Goal: Task Accomplishment & Management: Manage account settings

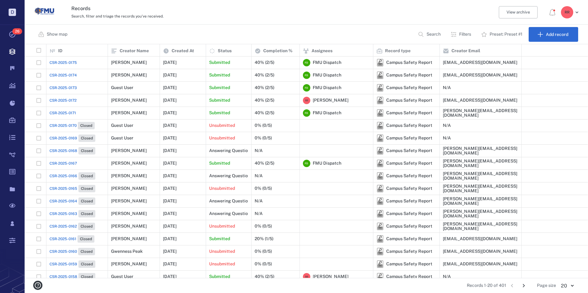
scroll to position [229, 558]
click at [12, 240] on icon at bounding box center [12, 241] width 6 height 6
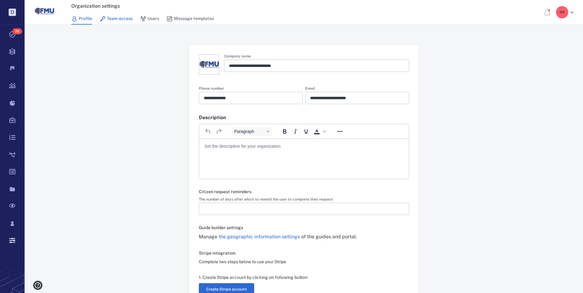
click at [119, 20] on link "Team access" at bounding box center [116, 19] width 33 height 12
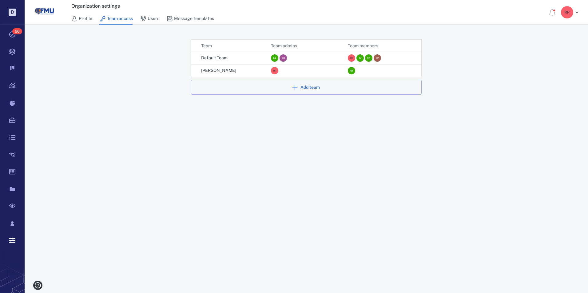
scroll to position [33, 225]
click at [350, 70] on div "F D" at bounding box center [351, 70] width 7 height 7
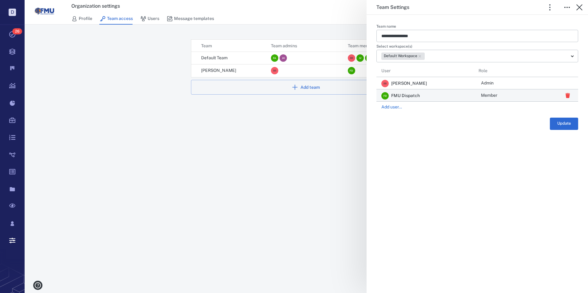
click at [493, 95] on span "Member" at bounding box center [489, 96] width 16 height 6
click at [444, 98] on div at bounding box center [294, 146] width 588 height 293
click at [311, 60] on div "**********" at bounding box center [306, 146] width 563 height 293
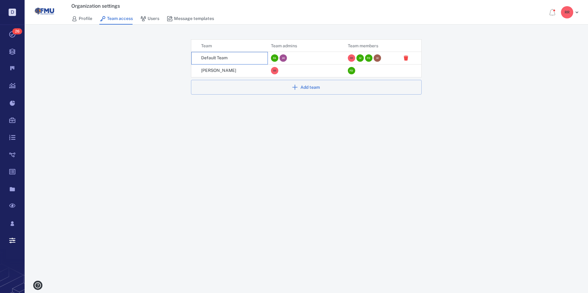
click at [212, 56] on p "Default Team" at bounding box center [214, 58] width 26 height 6
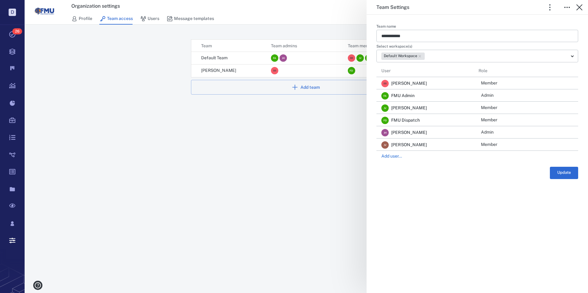
click at [227, 71] on div "**********" at bounding box center [306, 146] width 563 height 293
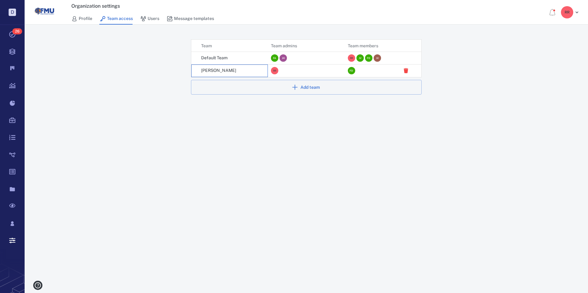
click at [217, 68] on p "[PERSON_NAME]" at bounding box center [218, 71] width 35 height 6
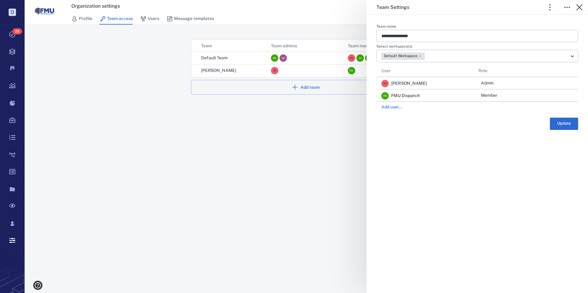
click at [423, 163] on div "**********" at bounding box center [477, 154] width 221 height 279
click at [151, 20] on div "**********" at bounding box center [306, 146] width 563 height 293
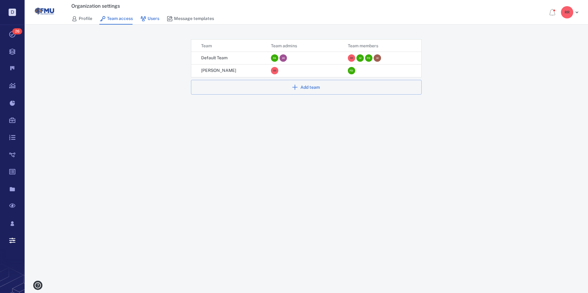
click at [151, 19] on link "Users" at bounding box center [149, 19] width 19 height 12
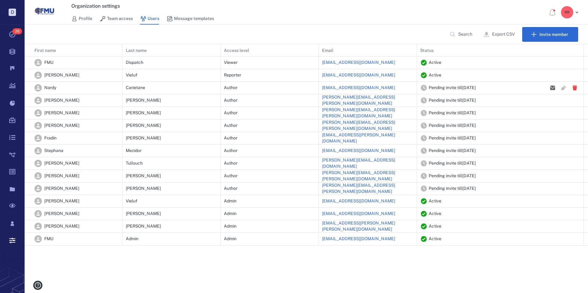
scroll to position [197, 559]
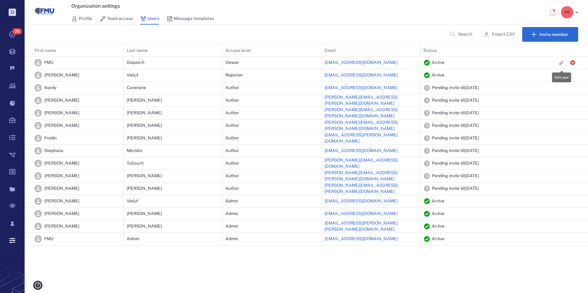
click at [560, 64] on icon "button" at bounding box center [561, 62] width 5 height 5
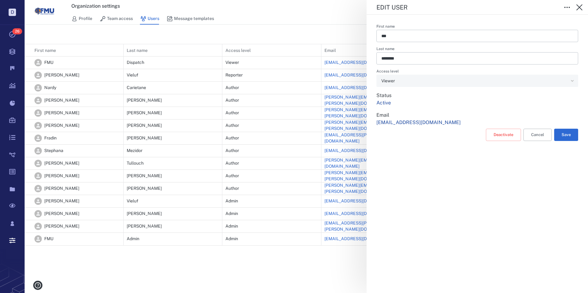
click at [572, 79] on div "Viewer" at bounding box center [477, 81] width 202 height 12
click at [570, 82] on div "Viewer" at bounding box center [477, 81] width 202 height 12
click at [392, 80] on div "Viewer" at bounding box center [474, 80] width 187 height 7
click at [569, 7] on icon "button" at bounding box center [569, 7] width 1 height 1
click at [564, 6] on icon "button" at bounding box center [566, 7] width 7 height 7
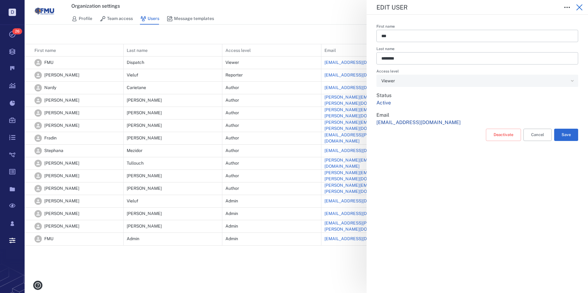
click at [580, 6] on icon "button" at bounding box center [579, 7] width 7 height 7
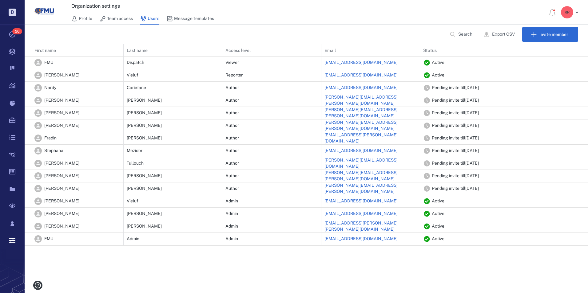
type input "**********"
click at [561, 88] on icon "button" at bounding box center [561, 87] width 5 height 5
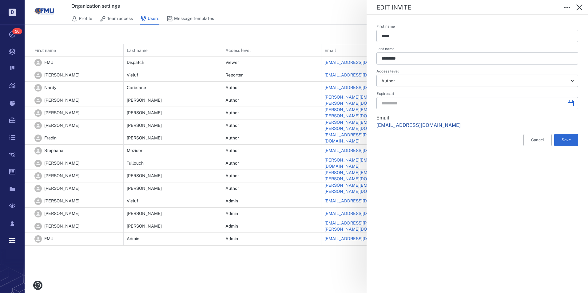
type input "**********"
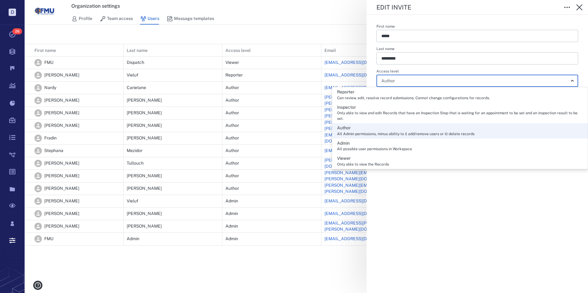
click at [570, 80] on body "D Tasks 26 Records Boards Dashboard Reports Record types Guide steps Rules Form…" at bounding box center [294, 146] width 588 height 293
click at [578, 9] on div at bounding box center [294, 146] width 588 height 293
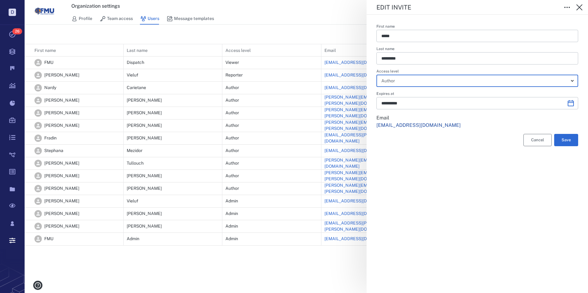
click at [534, 142] on button "Cancel" at bounding box center [537, 140] width 28 height 12
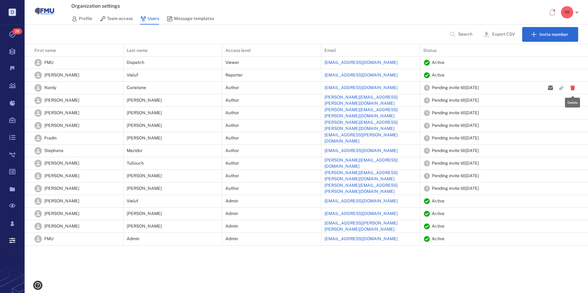
click at [573, 89] on icon "button" at bounding box center [572, 87] width 4 height 5
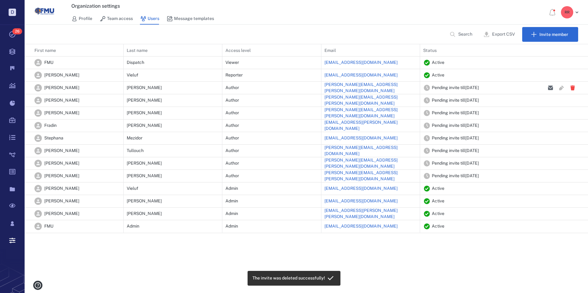
scroll to position [184, 559]
click at [572, 89] on icon "button" at bounding box center [572, 87] width 4 height 5
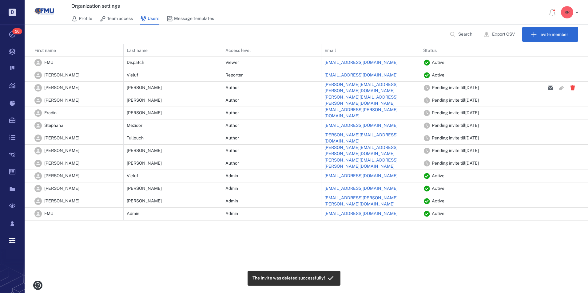
scroll to position [172, 559]
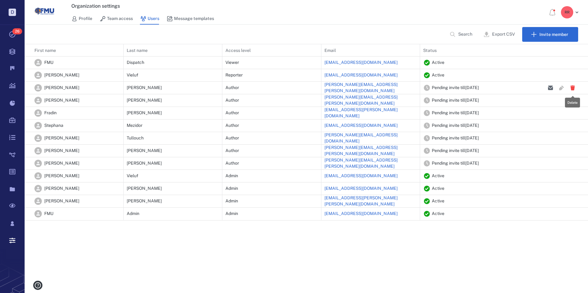
click at [572, 89] on icon "button" at bounding box center [572, 87] width 4 height 5
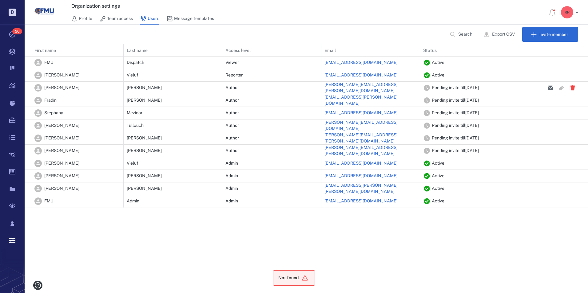
scroll to position [159, 559]
click at [572, 89] on icon "button" at bounding box center [572, 87] width 4 height 5
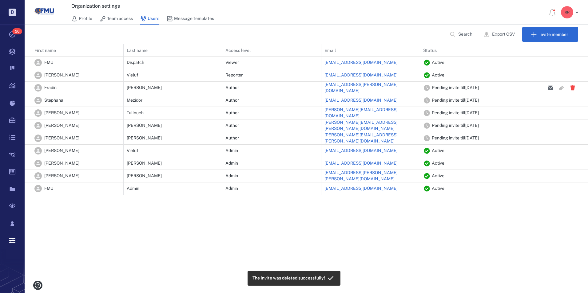
scroll to position [146, 559]
click at [572, 89] on icon "button" at bounding box center [572, 87] width 4 height 5
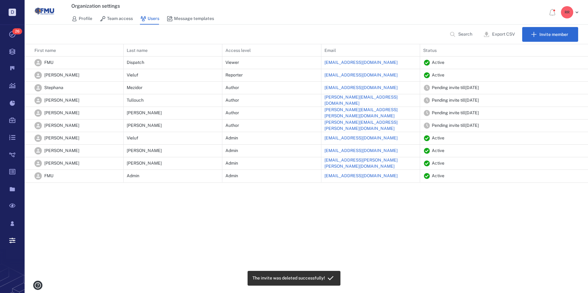
scroll to position [134, 559]
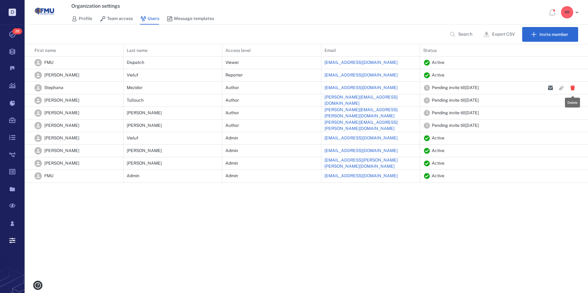
click at [572, 89] on icon "button" at bounding box center [572, 87] width 4 height 5
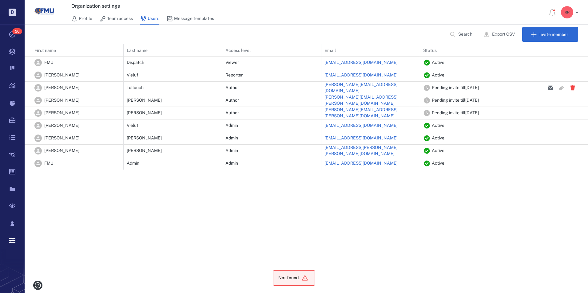
scroll to position [121, 559]
click at [572, 89] on icon "button" at bounding box center [572, 87] width 4 height 5
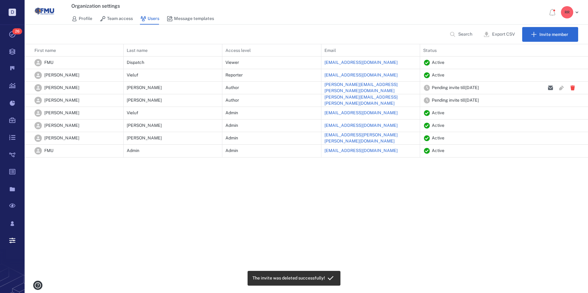
scroll to position [109, 559]
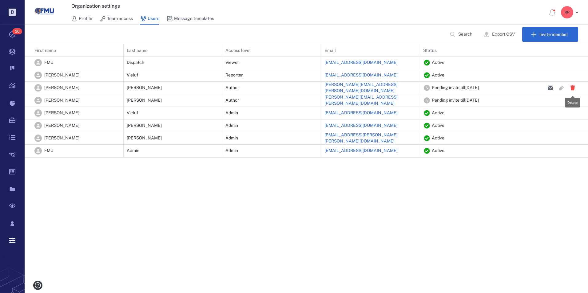
click at [572, 89] on icon "button" at bounding box center [572, 87] width 4 height 5
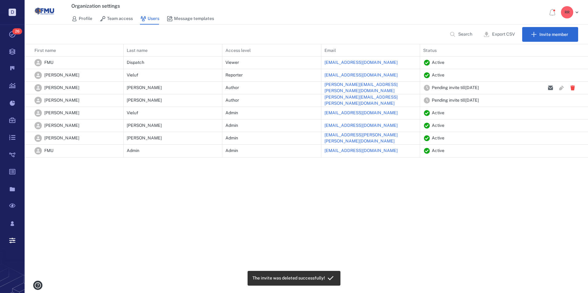
scroll to position [96, 559]
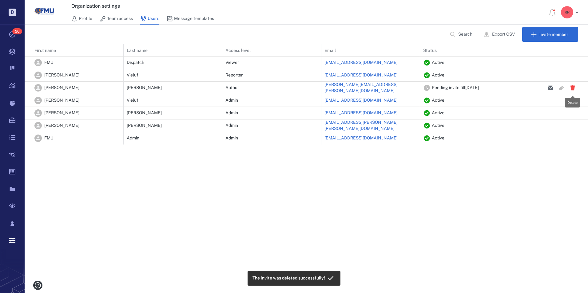
click at [572, 89] on icon "button" at bounding box center [572, 87] width 4 height 5
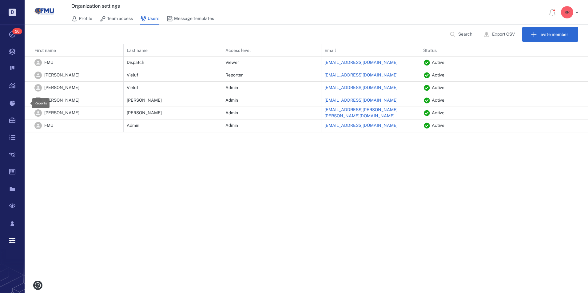
scroll to position [83, 559]
click at [560, 63] on icon "button" at bounding box center [561, 62] width 5 height 5
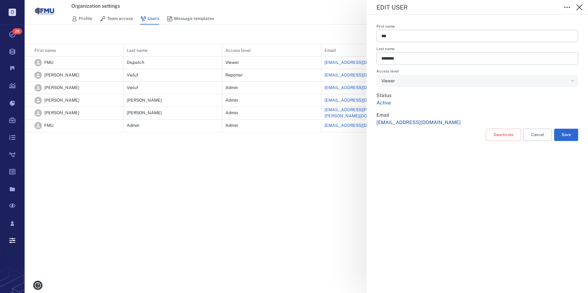
click at [387, 83] on div "Viewer" at bounding box center [474, 80] width 187 height 7
click at [387, 82] on div "Viewer" at bounding box center [474, 80] width 187 height 7
click at [165, 62] on div "Edit user First name *** ​ Last name ******** ​ Access level Viewer ** ​ Status…" at bounding box center [306, 146] width 563 height 293
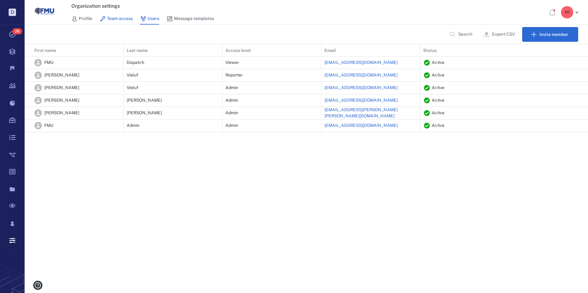
click at [108, 19] on link "Team access" at bounding box center [116, 19] width 33 height 12
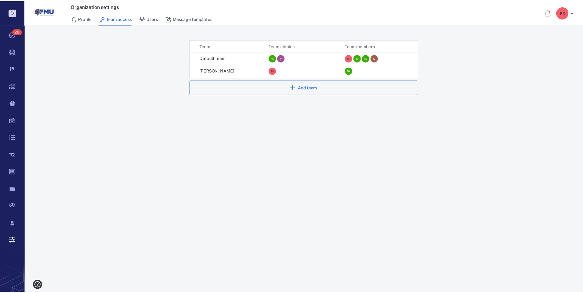
scroll to position [33, 225]
click at [81, 19] on link "Profile" at bounding box center [81, 19] width 21 height 12
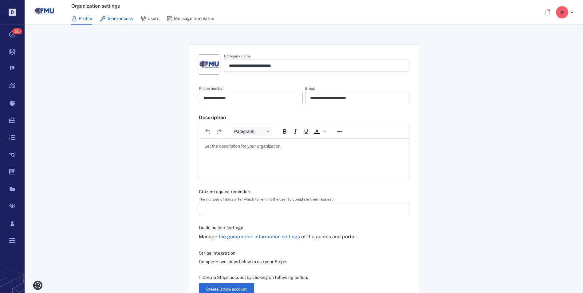
click at [109, 18] on link "Team access" at bounding box center [116, 19] width 33 height 12
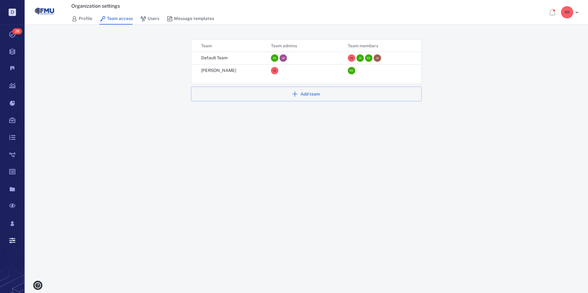
scroll to position [33, 225]
click at [173, 18] on link "Message templates" at bounding box center [190, 19] width 47 height 12
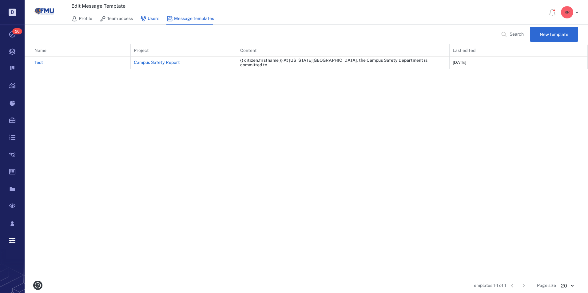
scroll to position [229, 558]
click at [144, 18] on icon at bounding box center [143, 19] width 6 height 6
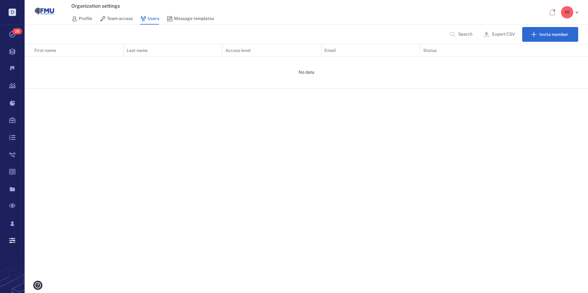
scroll to position [83, 559]
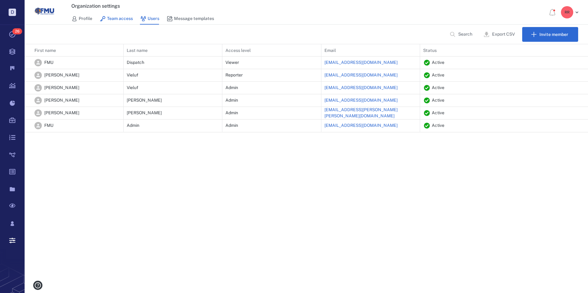
click at [108, 17] on link "Team access" at bounding box center [116, 19] width 33 height 12
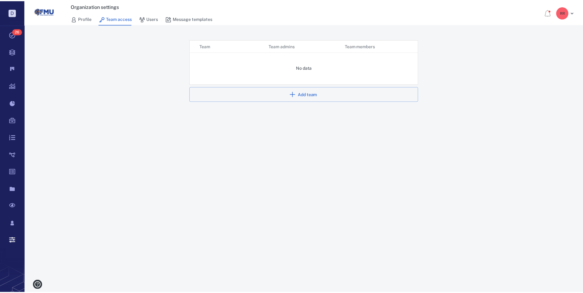
scroll to position [33, 225]
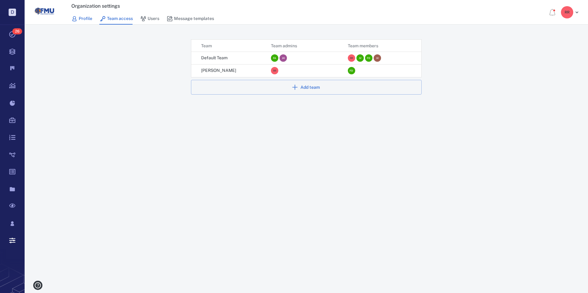
click at [84, 20] on link "Profile" at bounding box center [81, 19] width 21 height 12
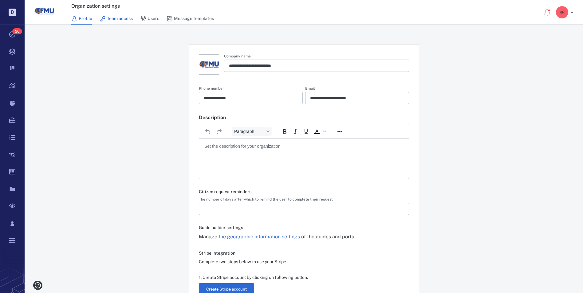
click at [117, 14] on link "Team access" at bounding box center [116, 19] width 33 height 12
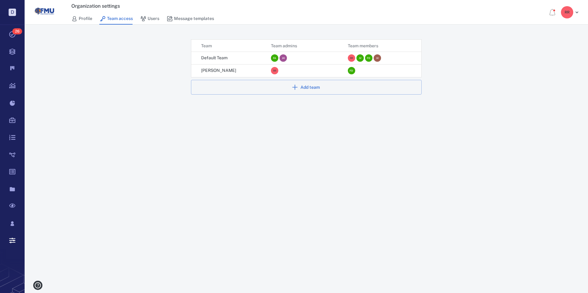
scroll to position [33, 225]
click at [352, 71] on div "F D" at bounding box center [351, 70] width 7 height 7
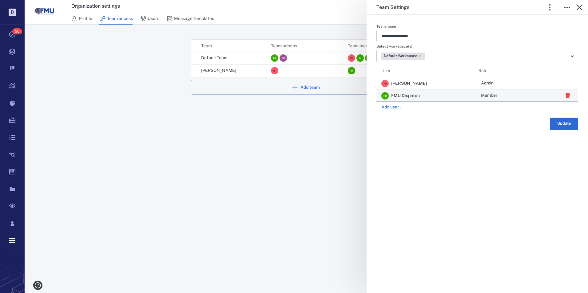
click at [487, 93] on span "Member" at bounding box center [489, 96] width 16 height 6
click at [488, 104] on span "Admin" at bounding box center [490, 106] width 13 height 6
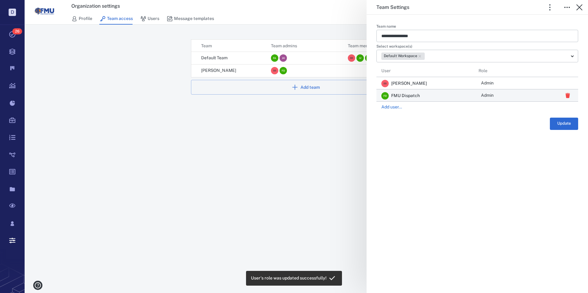
click at [490, 96] on span "Admin" at bounding box center [487, 96] width 13 height 6
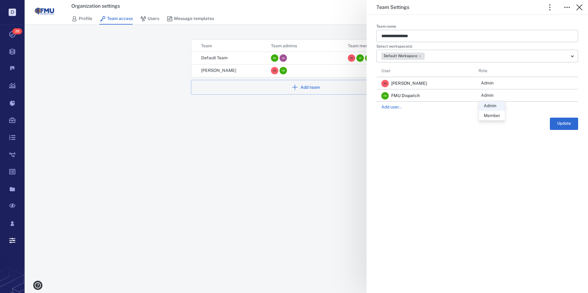
click at [513, 110] on div at bounding box center [294, 146] width 588 height 293
click at [559, 123] on button "Update" at bounding box center [564, 124] width 28 height 12
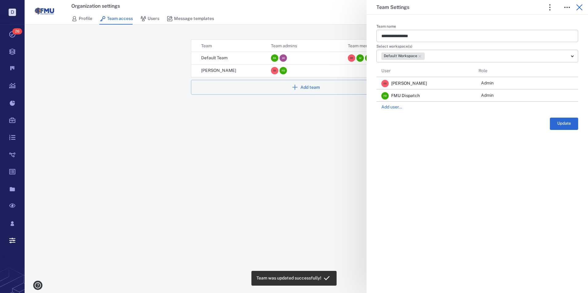
click at [577, 6] on icon "button" at bounding box center [579, 7] width 7 height 7
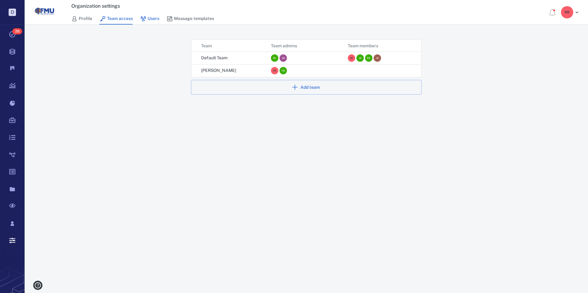
click at [152, 14] on link "Users" at bounding box center [149, 19] width 19 height 12
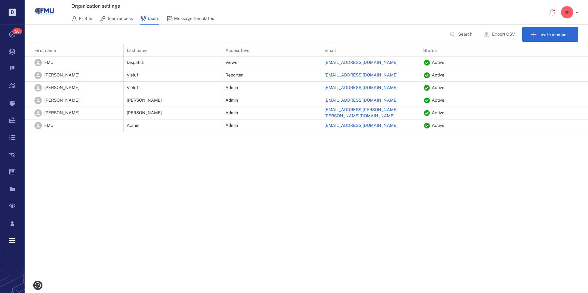
scroll to position [83, 559]
click at [560, 63] on icon "button" at bounding box center [561, 62] width 5 height 5
type input "**********"
click at [560, 63] on icon "button" at bounding box center [561, 62] width 5 height 5
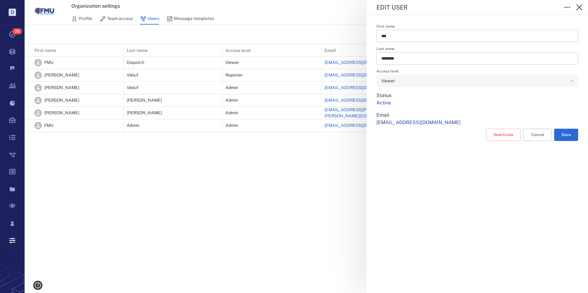
drag, startPoint x: 419, startPoint y: 83, endPoint x: 415, endPoint y: 82, distance: 4.8
click at [419, 83] on div "Viewer" at bounding box center [474, 80] width 187 height 7
click at [569, 81] on div "Viewer" at bounding box center [477, 81] width 202 height 12
click at [571, 81] on div "Viewer" at bounding box center [477, 81] width 202 height 12
click at [577, 8] on icon "button" at bounding box center [579, 7] width 7 height 7
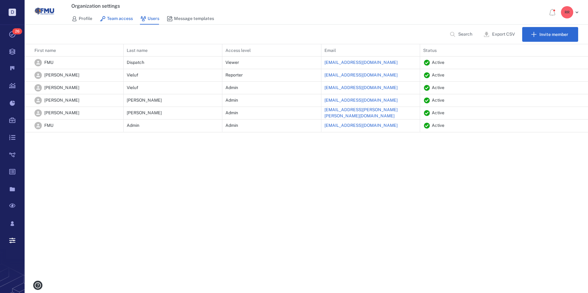
click at [105, 17] on circle at bounding box center [104, 18] width 2 height 2
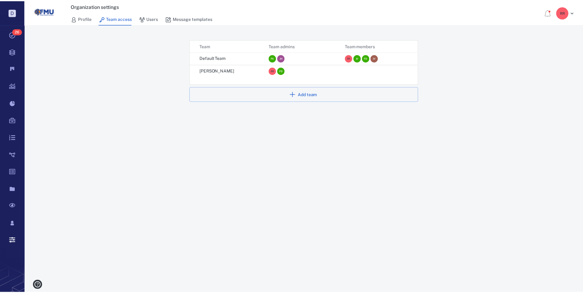
scroll to position [5, 5]
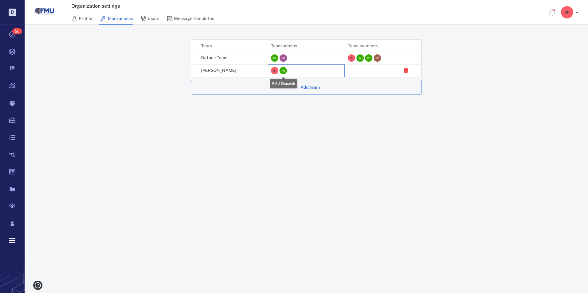
click at [283, 73] on div "F D" at bounding box center [283, 70] width 7 height 7
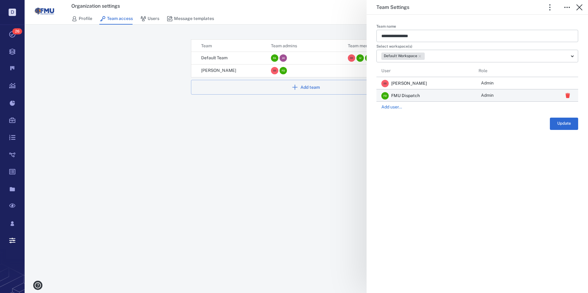
click at [486, 96] on span "Admin" at bounding box center [487, 96] width 13 height 6
click at [485, 115] on span "Member" at bounding box center [492, 116] width 16 height 6
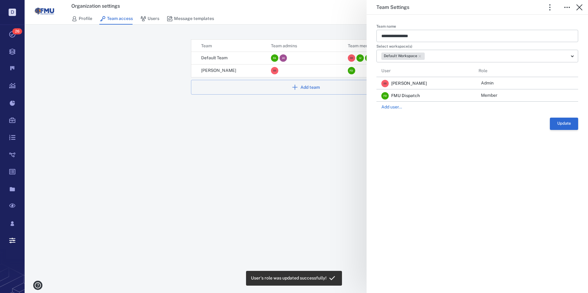
click at [565, 123] on button "Update" at bounding box center [564, 124] width 28 height 12
click at [80, 17] on div "**********" at bounding box center [306, 146] width 563 height 293
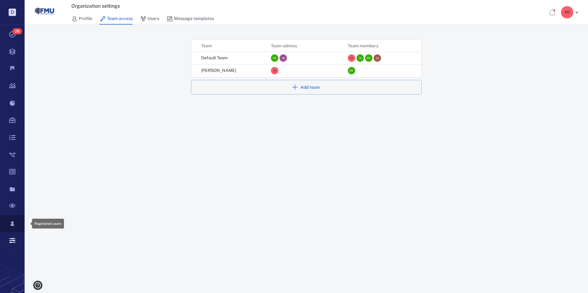
click at [12, 225] on icon at bounding box center [11, 224] width 3 height 5
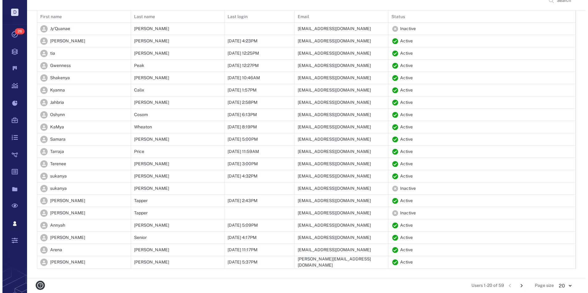
scroll to position [34, 0]
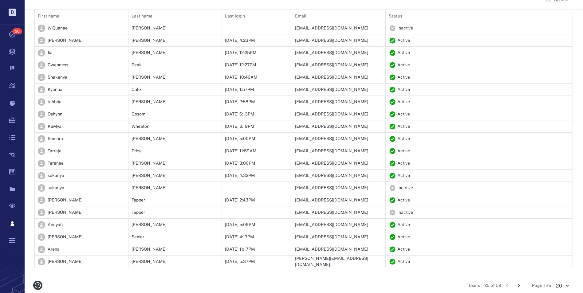
click at [561, 288] on body "D Tasks 26 Records Boards Dashboard Reports Record types Guide steps Rules Form…" at bounding box center [291, 130] width 583 height 328
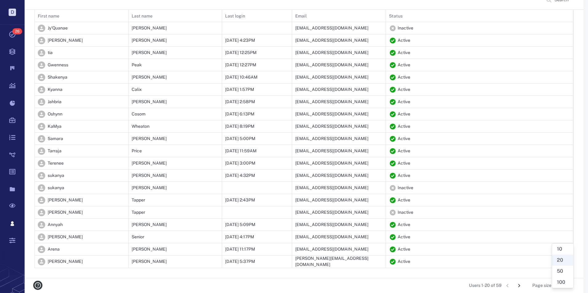
click at [565, 280] on li "100" at bounding box center [562, 282] width 21 height 11
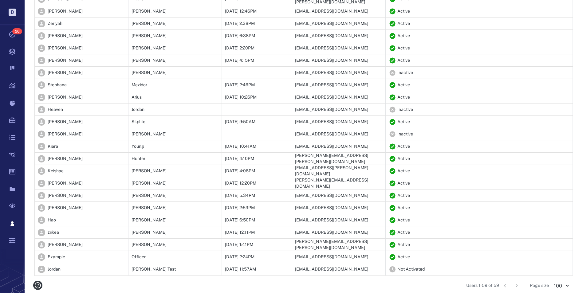
scroll to position [514, 0]
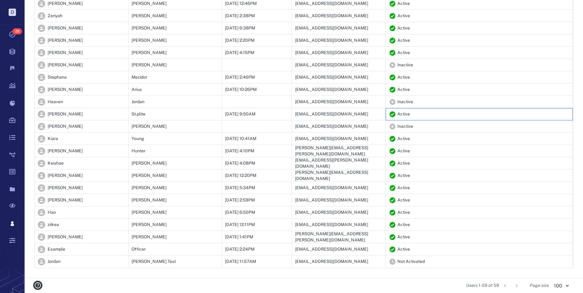
click at [401, 114] on p "Active" at bounding box center [404, 114] width 13 height 6
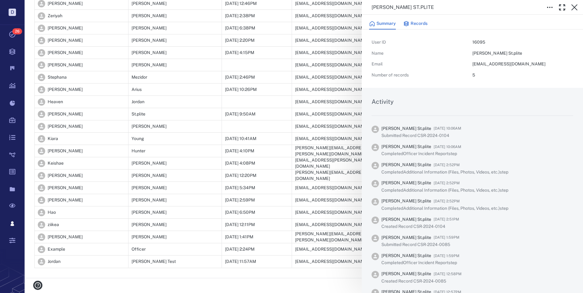
click at [411, 21] on button "Records" at bounding box center [415, 24] width 24 height 12
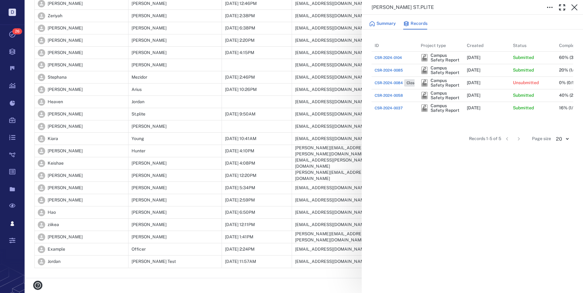
scroll to position [75, 197]
click at [385, 26] on button "Summary" at bounding box center [382, 24] width 27 height 12
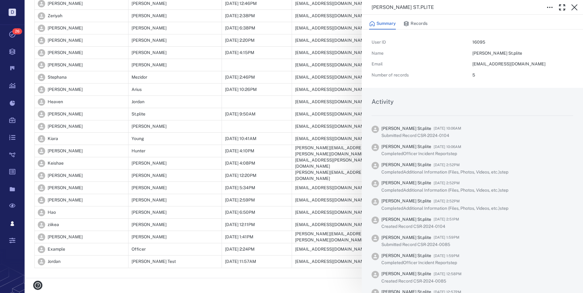
click at [578, 9] on icon "button" at bounding box center [574, 7] width 7 height 7
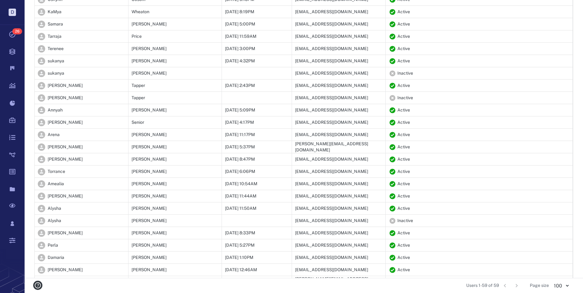
scroll to position [53, 0]
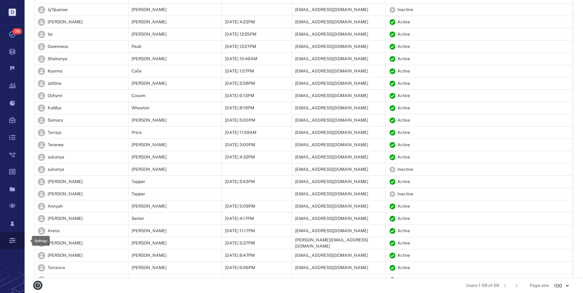
click at [10, 240] on icon at bounding box center [12, 240] width 25 height 17
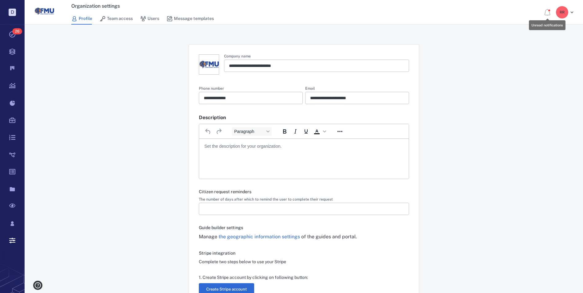
click at [549, 12] on icon at bounding box center [547, 12] width 7 height 7
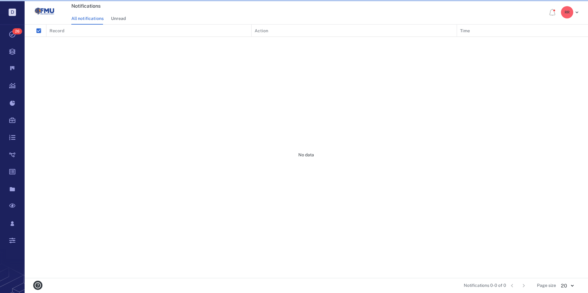
scroll to position [249, 559]
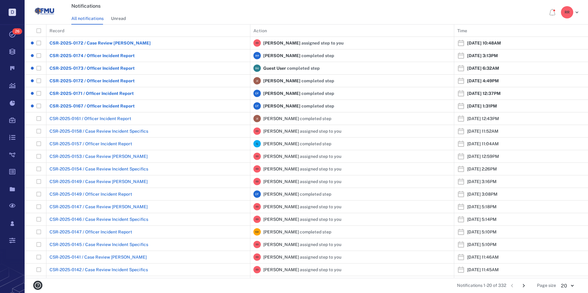
click at [572, 11] on div "R R" at bounding box center [567, 12] width 12 height 12
click at [529, 38] on span "Account settings" at bounding box center [544, 38] width 34 height 6
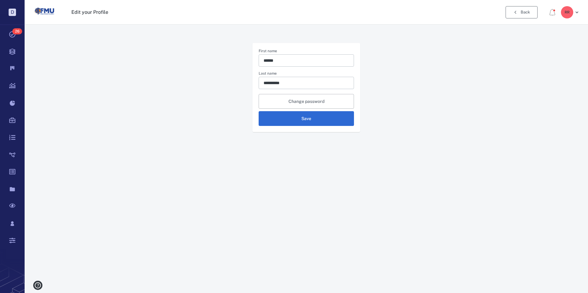
click at [519, 12] on link "Back" at bounding box center [522, 12] width 32 height 12
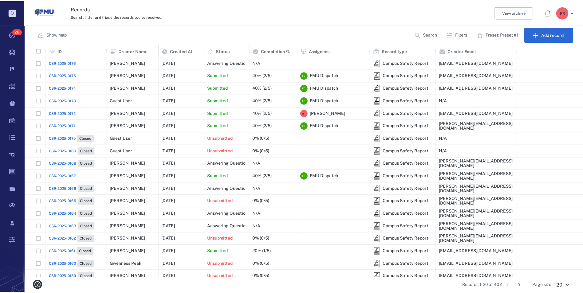
scroll to position [229, 558]
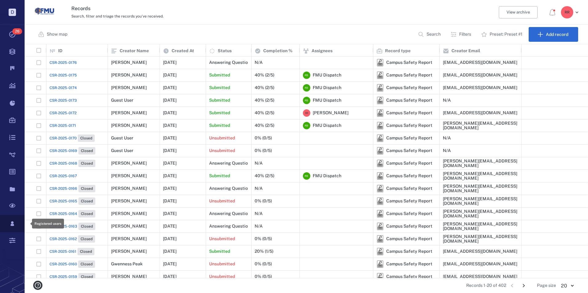
click at [10, 225] on icon at bounding box center [12, 223] width 25 height 17
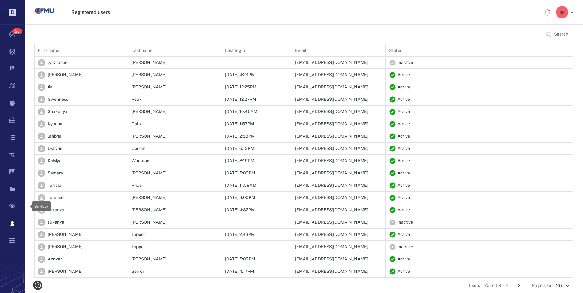
scroll to position [254, 534]
click at [10, 243] on icon at bounding box center [12, 241] width 6 height 6
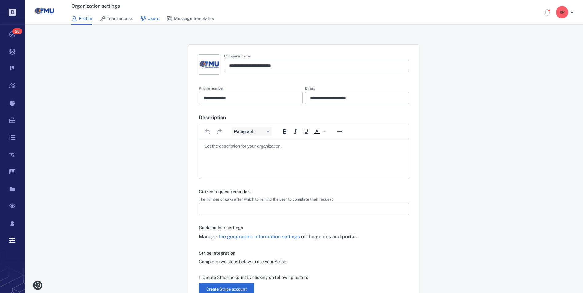
click at [145, 18] on icon at bounding box center [143, 19] width 6 height 6
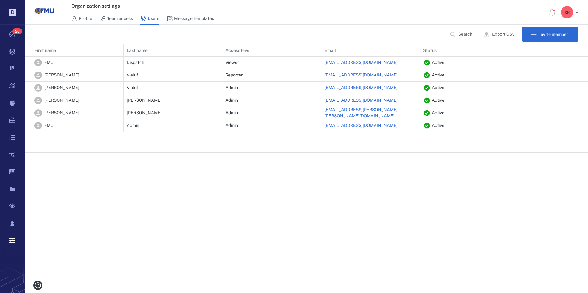
scroll to position [83, 559]
click at [359, 61] on p "[EMAIL_ADDRESS][DOMAIN_NAME]" at bounding box center [360, 63] width 73 height 6
click at [560, 64] on icon "button" at bounding box center [561, 62] width 5 height 5
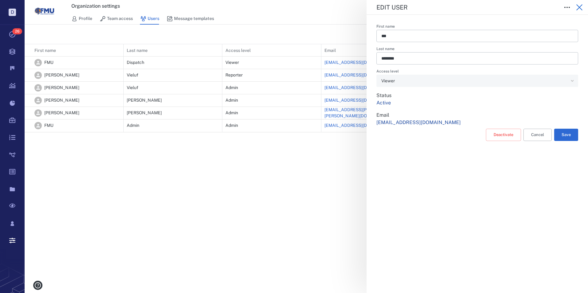
click at [577, 10] on icon "button" at bounding box center [579, 7] width 7 height 7
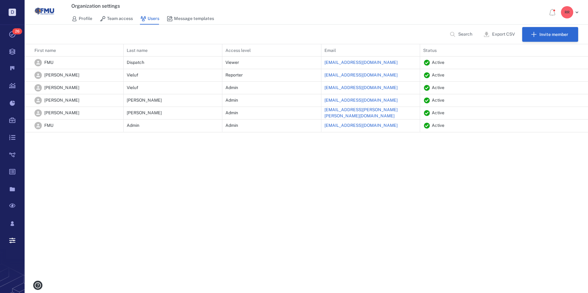
click at [532, 34] on icon "button" at bounding box center [534, 34] width 6 height 6
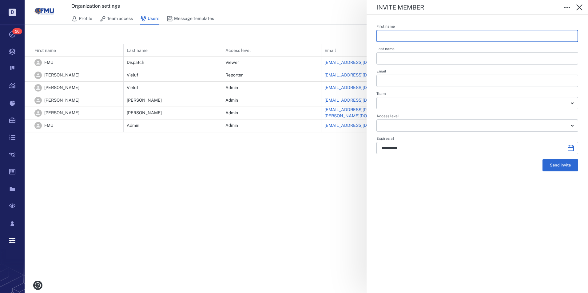
click at [392, 38] on input "First name" at bounding box center [477, 36] width 192 height 12
type input "***"
type input "********"
type input "**********"
click at [569, 105] on body "**********" at bounding box center [294, 146] width 588 height 293
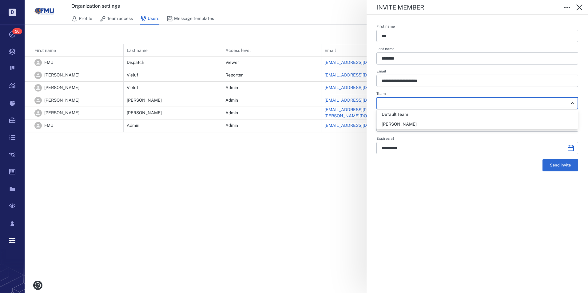
click at [420, 123] on div "[PERSON_NAME]" at bounding box center [477, 124] width 191 height 6
type input "**"
click at [572, 128] on body "**********" at bounding box center [294, 146] width 588 height 293
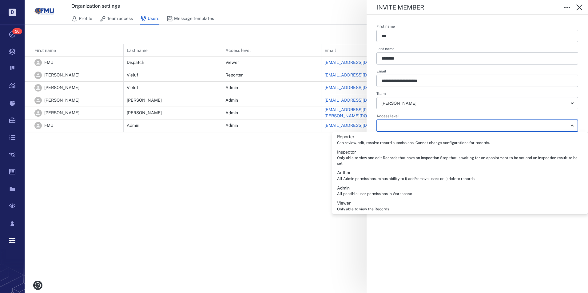
click at [364, 176] on div "All Admin permissions, minus ability to i) add/remove users or ii) delete recor…" at bounding box center [405, 179] width 137 height 6
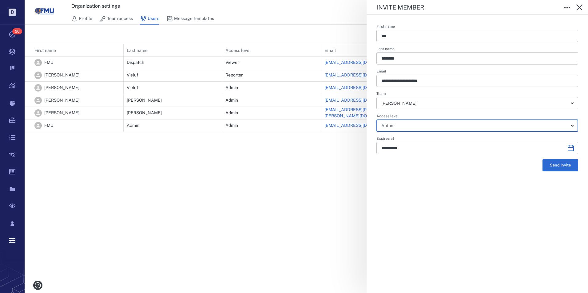
type input "**"
click at [572, 147] on icon "Choose date" at bounding box center [571, 148] width 6 height 6
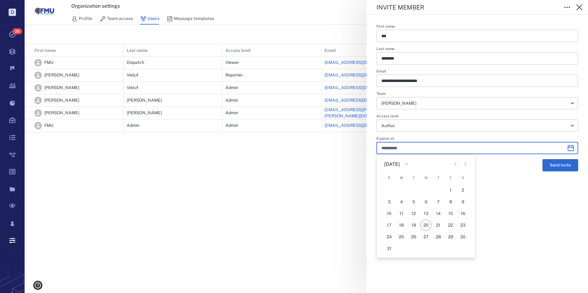
click at [400, 164] on div "[DATE]" at bounding box center [392, 164] width 16 height 7
click at [459, 244] on button "2035" at bounding box center [462, 244] width 22 height 11
type input "**********"
click at [498, 198] on div "**********" at bounding box center [477, 154] width 221 height 279
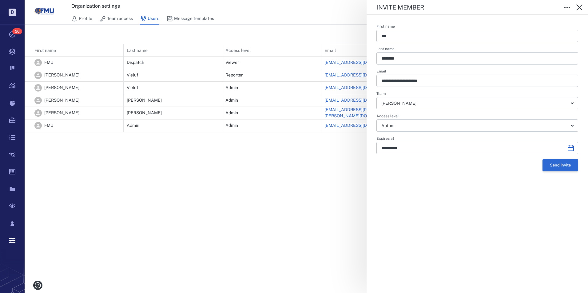
click at [563, 165] on button "Send invite" at bounding box center [560, 165] width 36 height 12
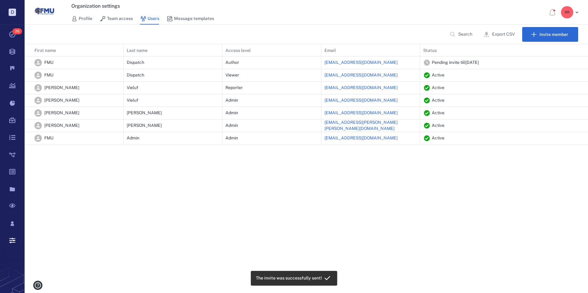
scroll to position [96, 559]
